Goal: Task Accomplishment & Management: Use online tool/utility

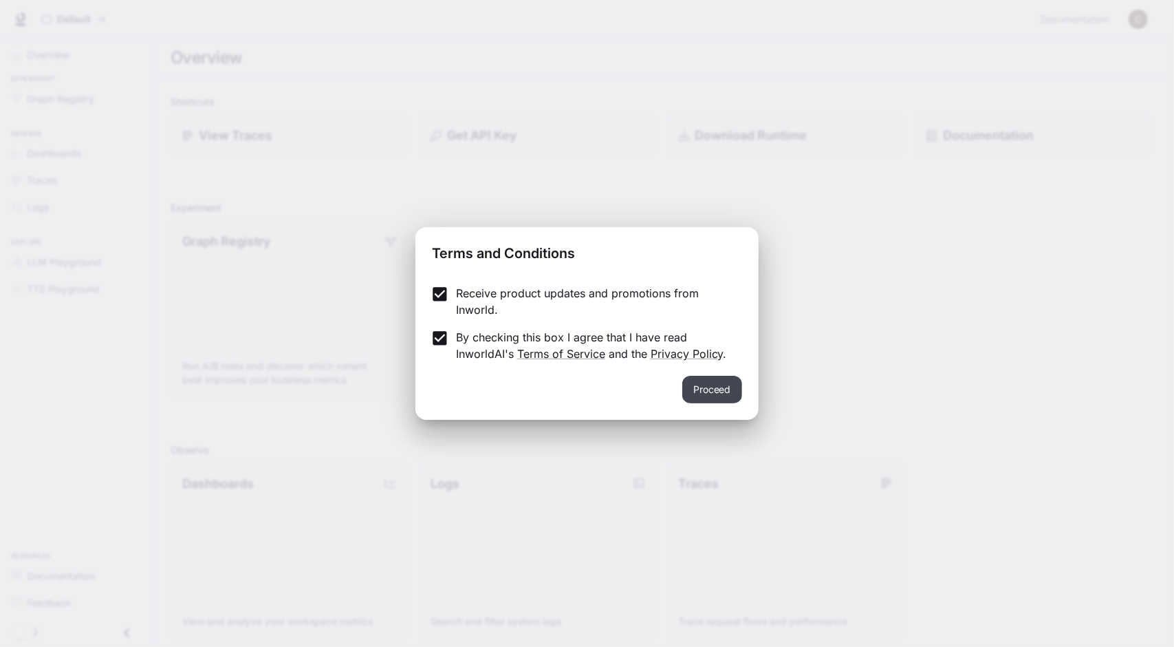
click at [698, 380] on button "Proceed" at bounding box center [712, 390] width 60 height 28
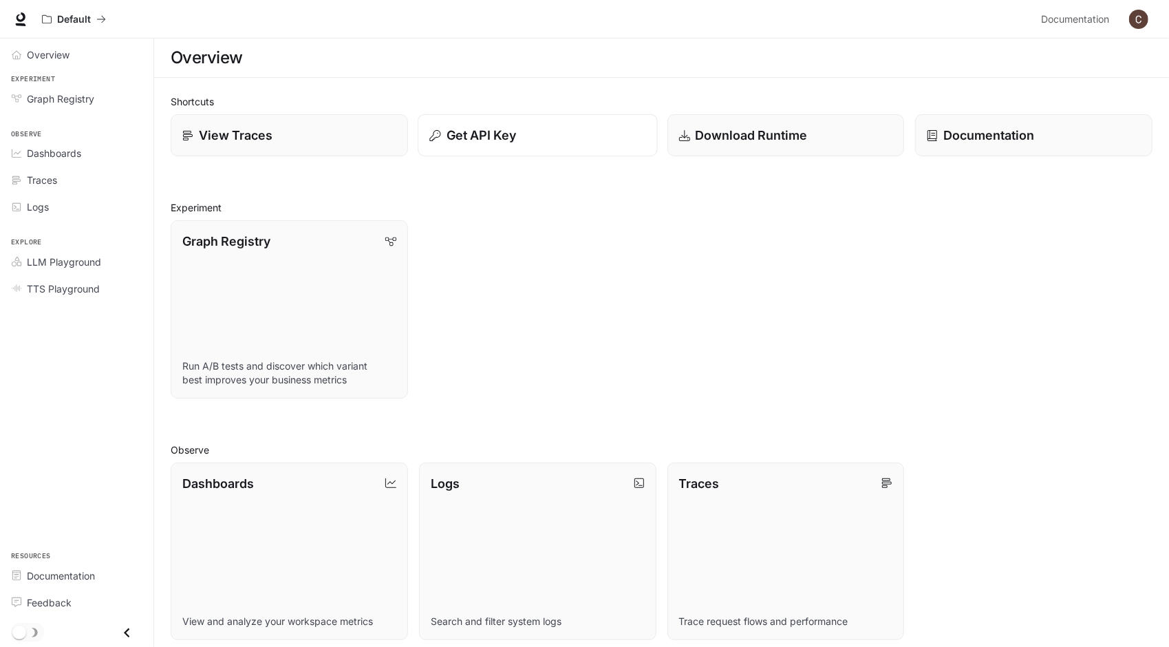
click at [526, 132] on div "Get API Key" at bounding box center [537, 135] width 216 height 19
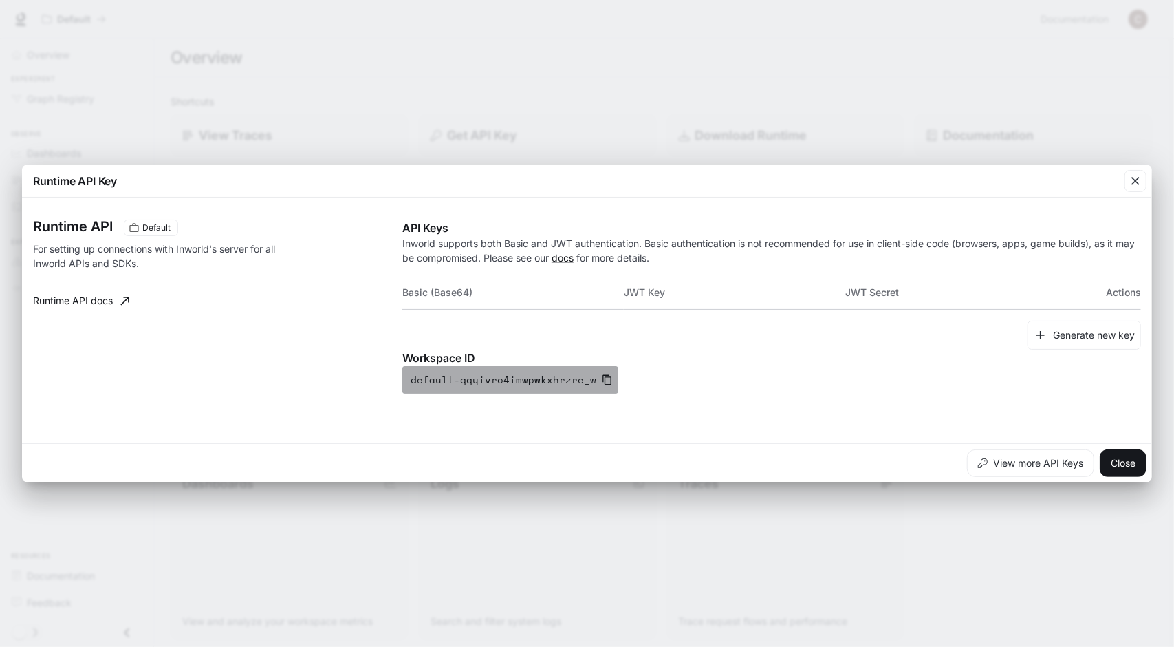
click at [602, 379] on icon "button" at bounding box center [607, 379] width 11 height 11
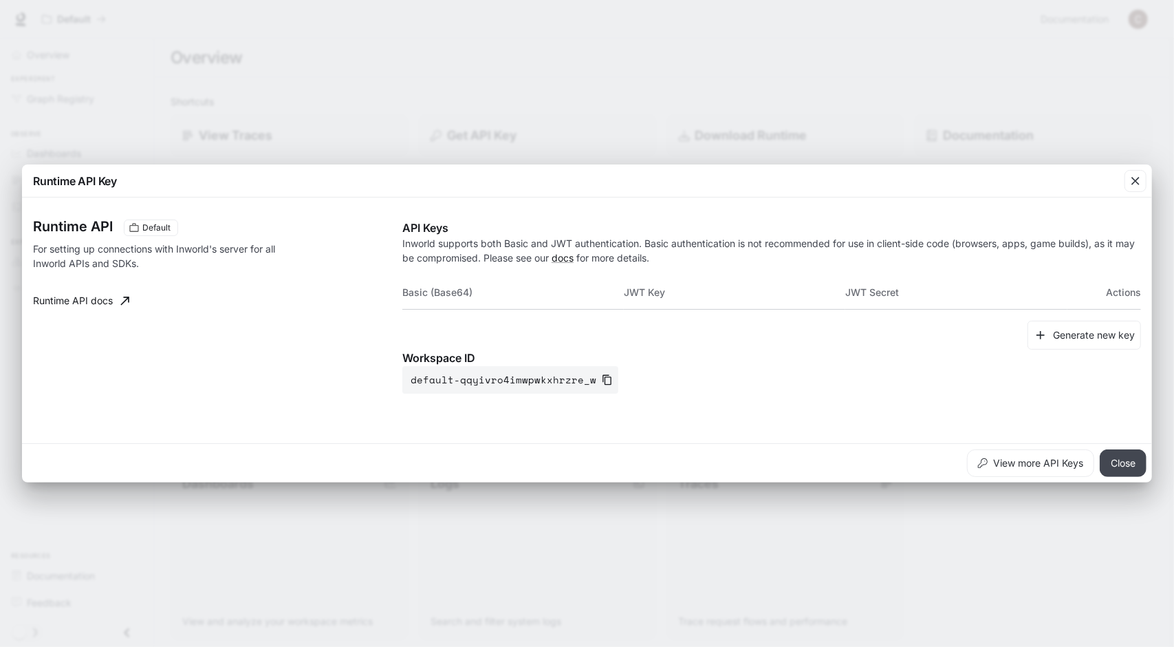
click at [1123, 468] on button "Close" at bounding box center [1123, 463] width 47 height 28
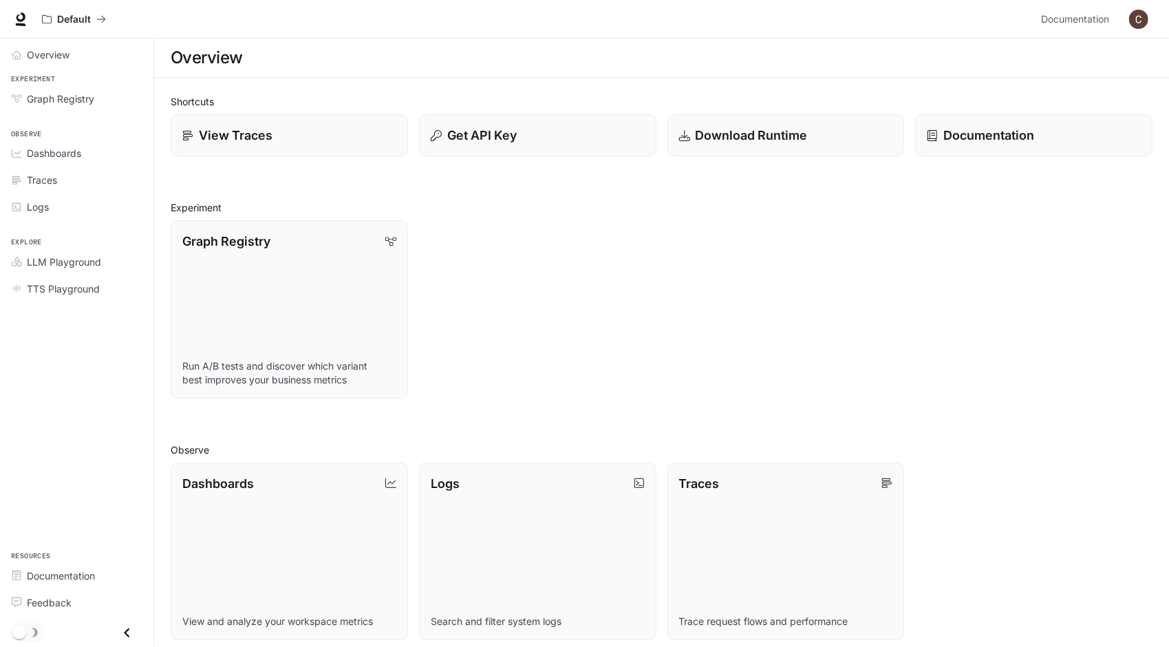
click at [213, 61] on h1 "Overview" at bounding box center [207, 58] width 72 height 28
click at [21, 49] on link "Overview" at bounding box center [77, 55] width 142 height 24
click at [37, 98] on span "Graph Registry" at bounding box center [60, 98] width 67 height 14
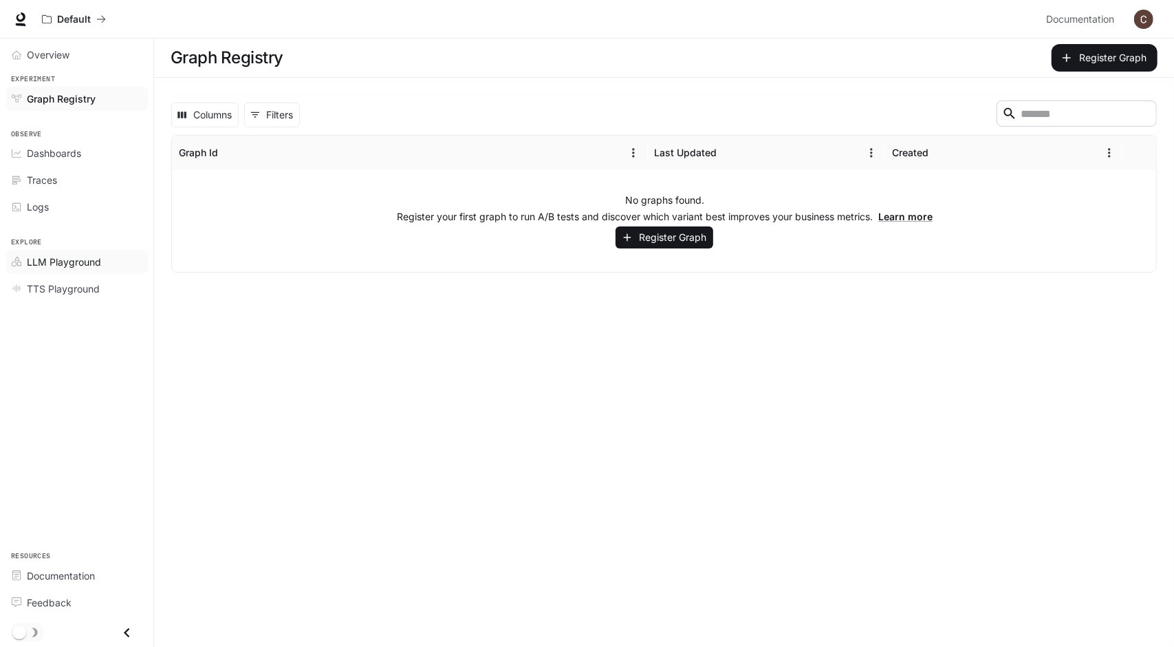
click at [54, 263] on span "LLM Playground" at bounding box center [64, 262] width 74 height 14
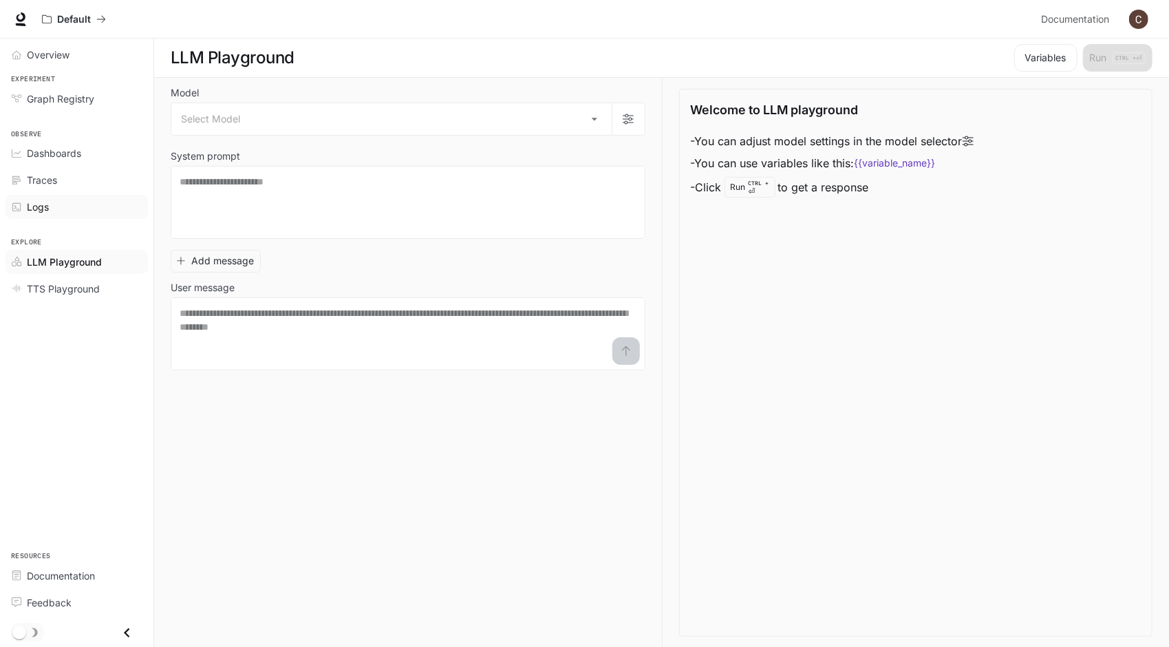
click at [66, 205] on div "Logs" at bounding box center [84, 207] width 115 height 14
